Goal: Transaction & Acquisition: Obtain resource

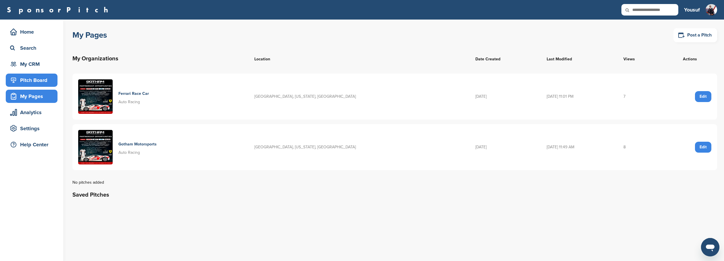
click at [29, 83] on div "Pitch Board" at bounding box center [33, 80] width 49 height 10
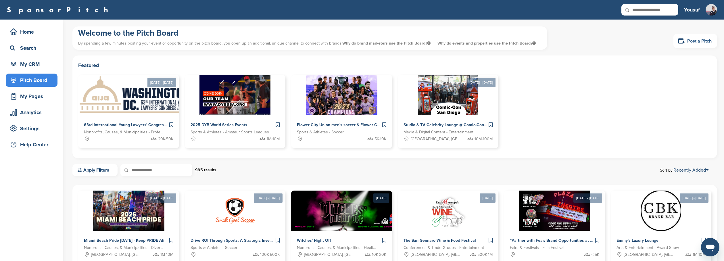
click at [680, 41] on icon at bounding box center [681, 40] width 7 height 7
click at [694, 39] on link "Post a Pitch" at bounding box center [695, 41] width 44 height 14
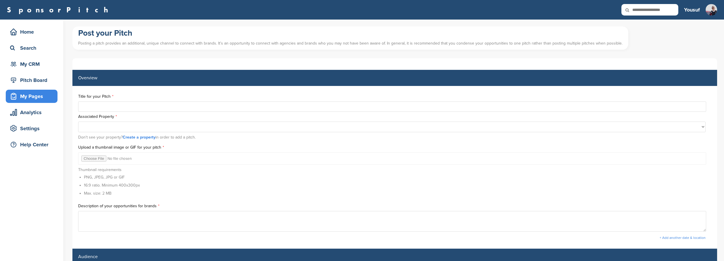
select select
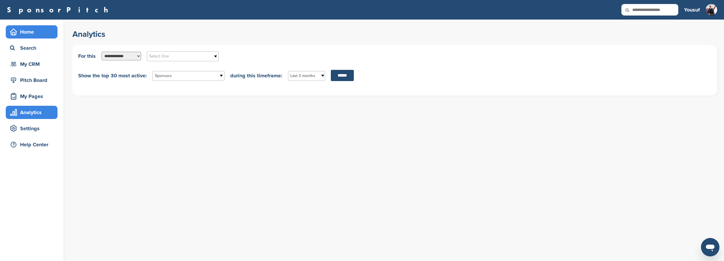
click at [36, 33] on div "Home" at bounding box center [33, 32] width 49 height 10
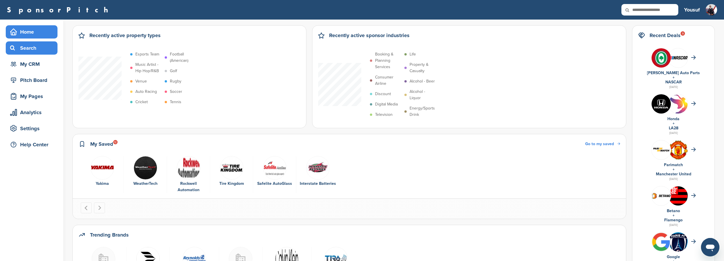
click at [31, 49] on div "Search" at bounding box center [33, 48] width 49 height 10
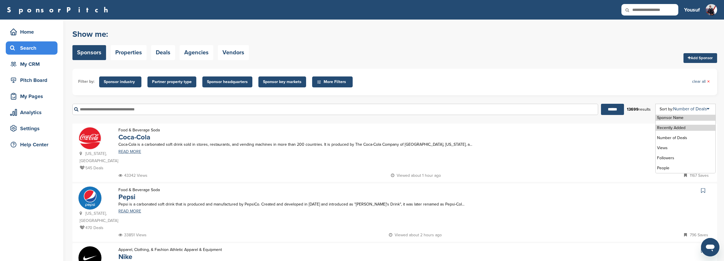
click at [686, 129] on li "Recently Added" at bounding box center [685, 128] width 60 height 6
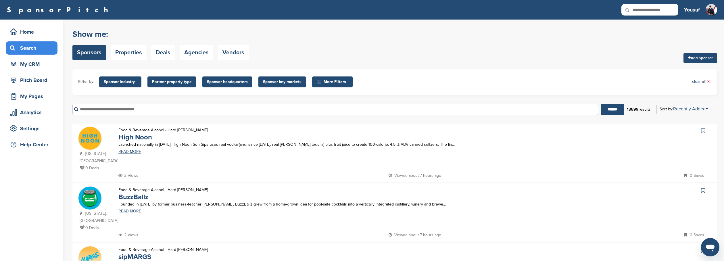
click at [457, 93] on div "Filter by: Sponsor industry Sponsor Industry × Apparel, Clothing, & Fashion Acc…" at bounding box center [394, 82] width 644 height 26
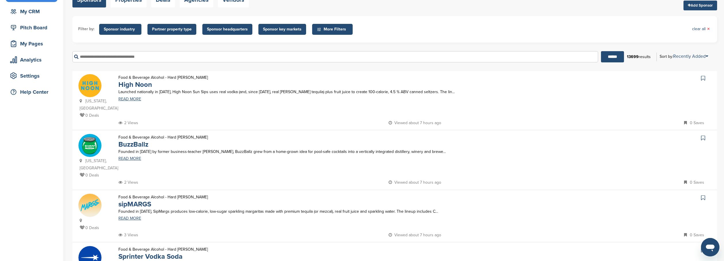
scroll to position [59, 0]
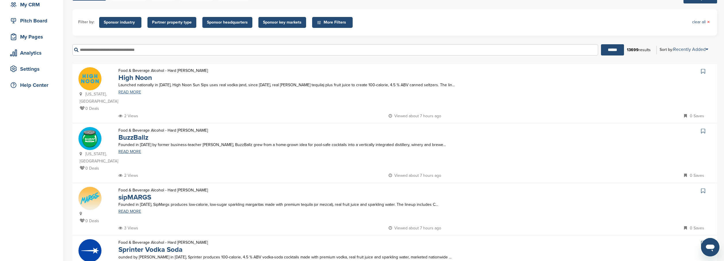
click at [128, 93] on link "READ MORE" at bounding box center [336, 92] width 437 height 4
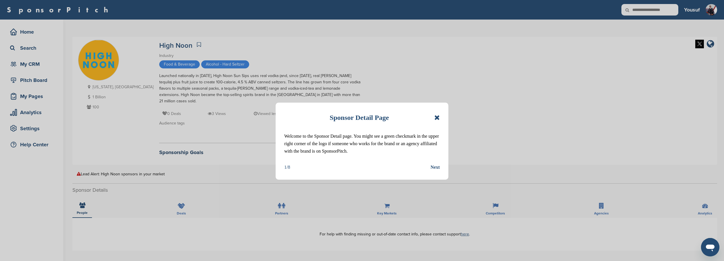
click at [436, 118] on icon at bounding box center [436, 117] width 5 height 7
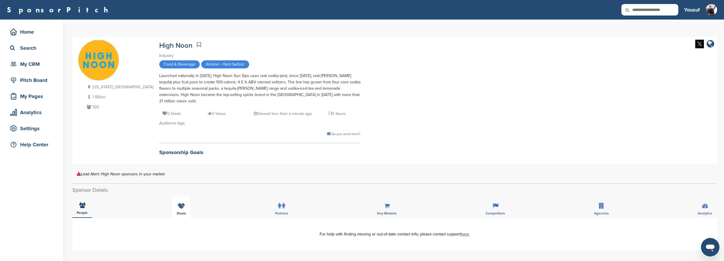
click at [88, 211] on span "Deals" at bounding box center [82, 212] width 11 height 3
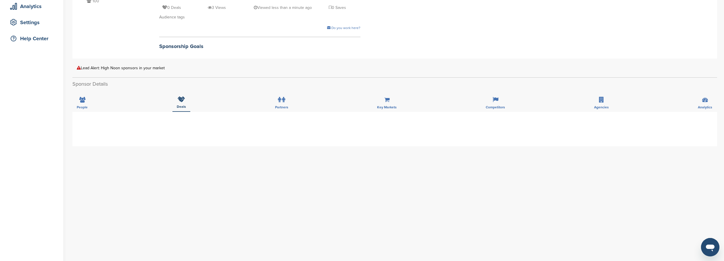
scroll to position [106, 0]
click at [291, 94] on div "Partners" at bounding box center [282, 100] width 22 height 21
click at [88, 105] on span "Key Markets" at bounding box center [82, 106] width 11 height 3
click at [88, 105] on span "Competitors" at bounding box center [82, 106] width 11 height 3
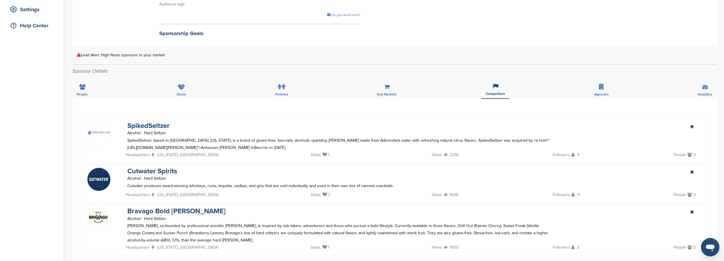
scroll to position [0, 0]
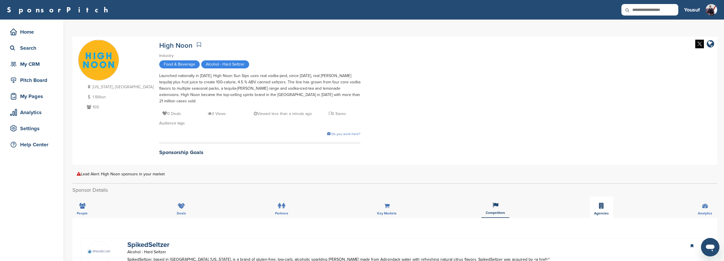
click at [602, 203] on icon at bounding box center [601, 206] width 5 height 6
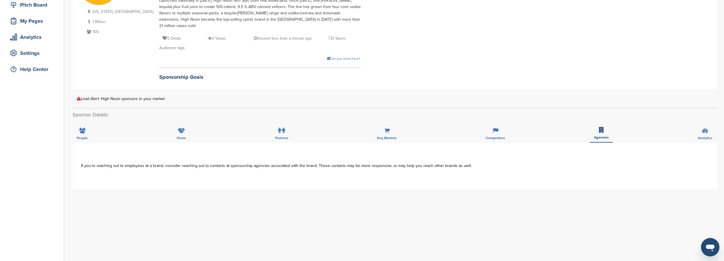
scroll to position [97, 0]
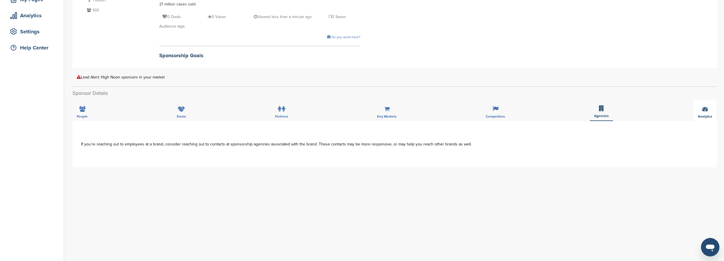
click at [705, 106] on icon at bounding box center [705, 109] width 6 height 6
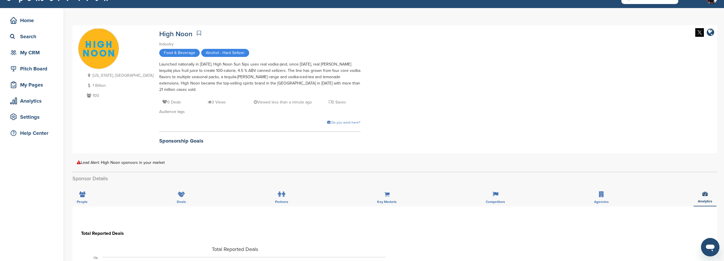
scroll to position [0, 0]
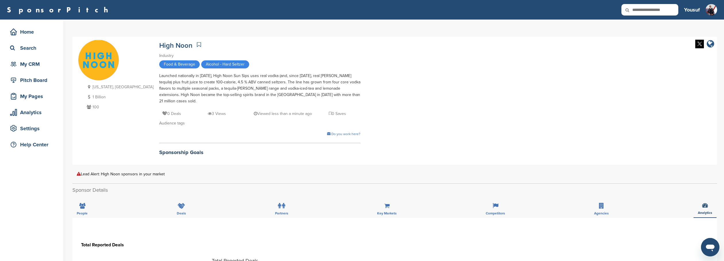
click at [709, 44] on icon "company link" at bounding box center [709, 44] width 7 height 9
click at [151, 172] on div "Lead Alert: High Noon sponsors in your market" at bounding box center [395, 174] width 636 height 4
